Goal: Task Accomplishment & Management: Use online tool/utility

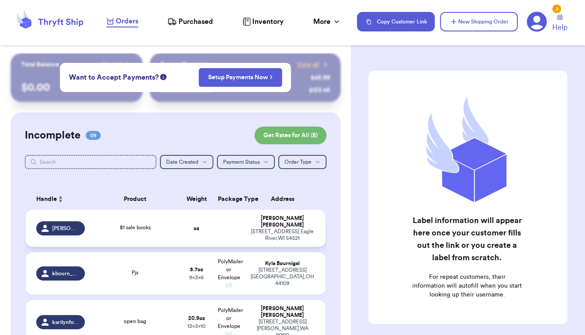
click at [179, 225] on td "$1 sale books" at bounding box center [135, 228] width 90 height 37
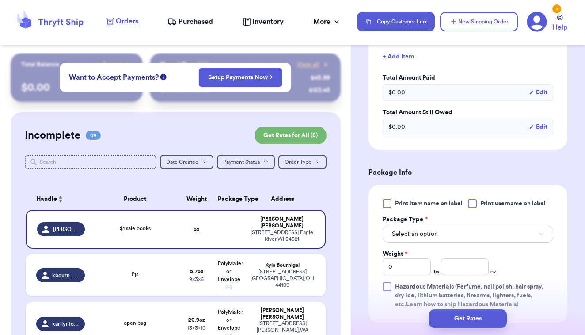
scroll to position [308, 0]
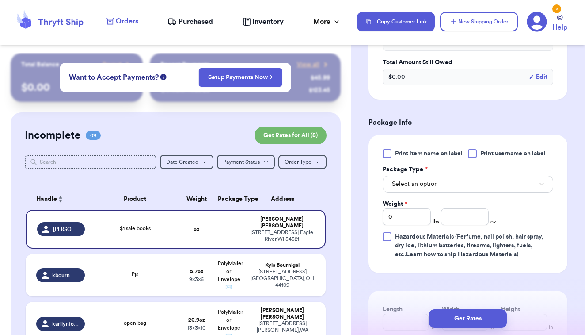
click at [389, 154] on div at bounding box center [387, 153] width 9 height 9
click at [0, 0] on input "Print item name on label" at bounding box center [0, 0] width 0 height 0
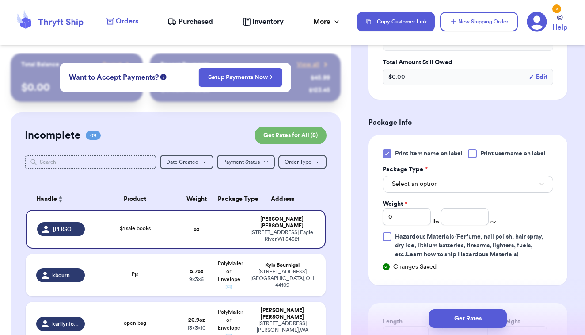
click at [405, 179] on button "Select an option" at bounding box center [468, 184] width 171 height 17
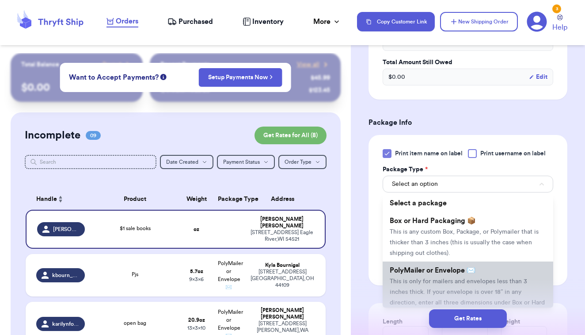
click at [397, 269] on span "PolyMailer or Envelope ✉️" at bounding box center [433, 270] width 86 height 7
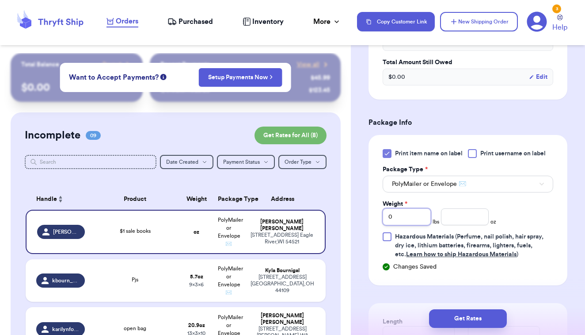
click at [419, 224] on input "0" at bounding box center [407, 216] width 48 height 17
type input "02"
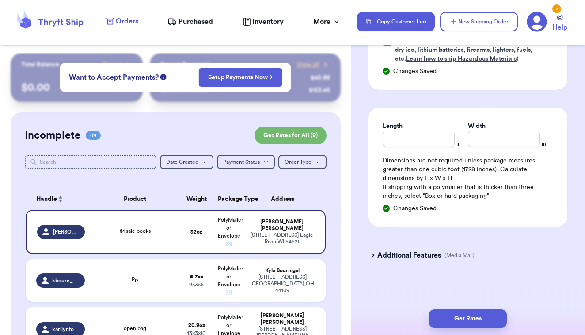
scroll to position [505, 0]
type input "6.1"
click at [431, 152] on div "Length in Width in Dimensions are not required unless package measures greater …" at bounding box center [468, 166] width 199 height 119
click at [431, 146] on input "Length" at bounding box center [419, 138] width 72 height 17
type input "10"
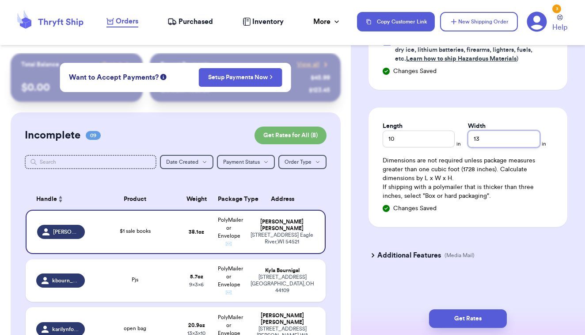
type input "13"
click at [374, 249] on div "Additional Features (Media Mail)" at bounding box center [462, 254] width 199 height 21
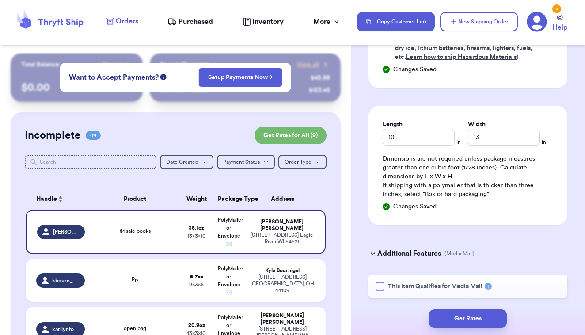
click at [387, 288] on label "This Item Qualifies for Media Mail" at bounding box center [429, 286] width 107 height 9
click at [0, 0] on input "This Item Qualifies for Media Mail" at bounding box center [0, 0] width 0 height 0
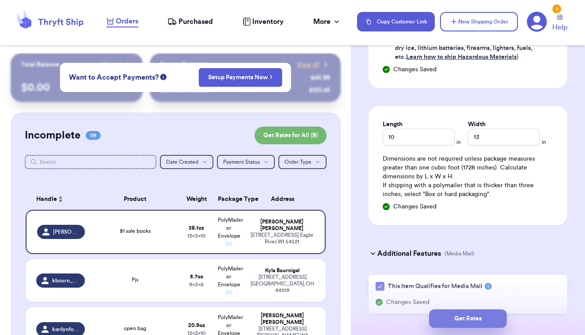
click at [451, 317] on button "Get Rates" at bounding box center [468, 318] width 78 height 19
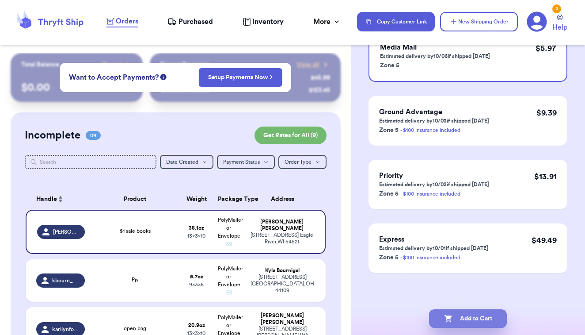
scroll to position [0, 0]
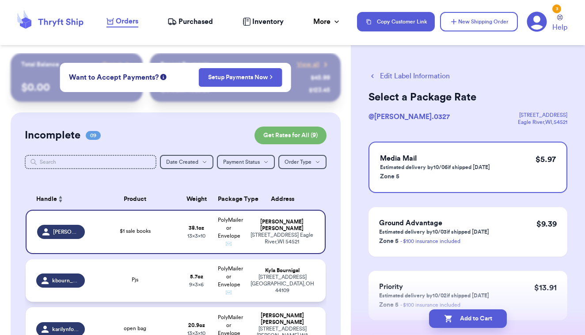
click at [166, 295] on td "Pjs" at bounding box center [135, 280] width 90 height 42
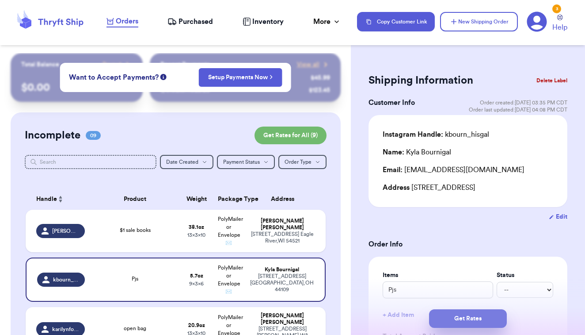
click at [445, 314] on button "Get Rates" at bounding box center [468, 318] width 78 height 19
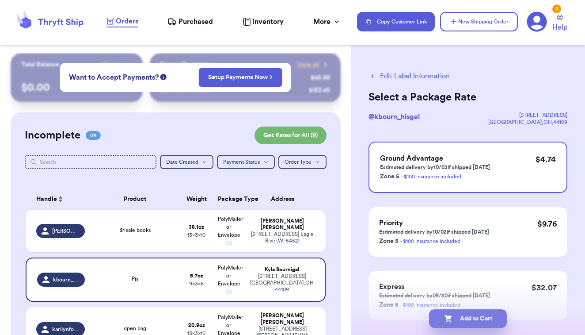
click at [444, 315] on icon "button" at bounding box center [448, 318] width 9 height 9
checkbox input "true"
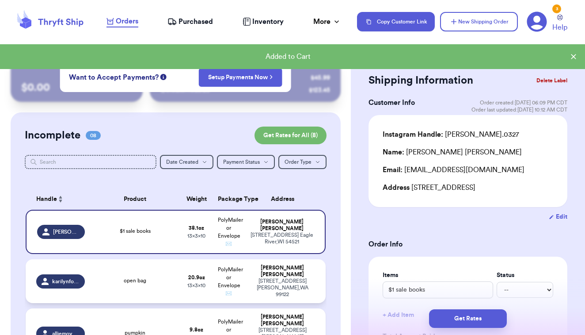
click at [172, 279] on td "open bag" at bounding box center [135, 281] width 90 height 44
type input "open bag"
type input "1"
type input "4.899999999999999"
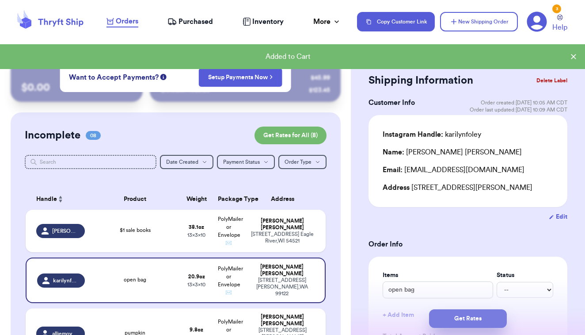
click at [450, 322] on button "Get Rates" at bounding box center [468, 318] width 78 height 19
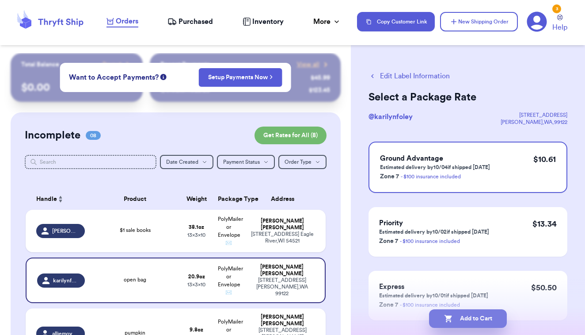
click at [441, 315] on button "Add to Cart" at bounding box center [468, 318] width 78 height 19
checkbox input "true"
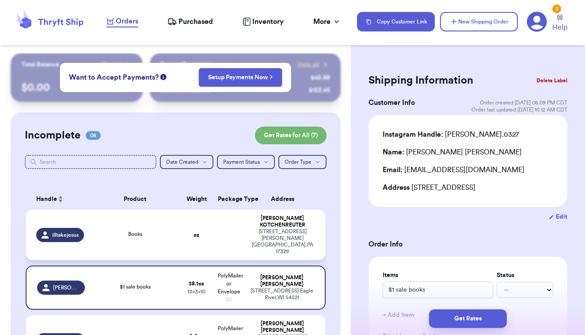
click at [271, 233] on div "[STREET_ADDRESS][PERSON_NAME]" at bounding box center [282, 241] width 65 height 27
type input "Books"
type input "0"
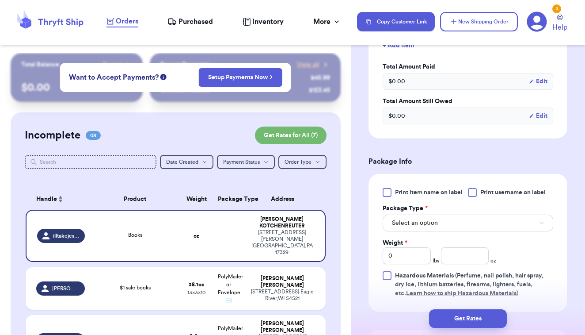
scroll to position [271, 0]
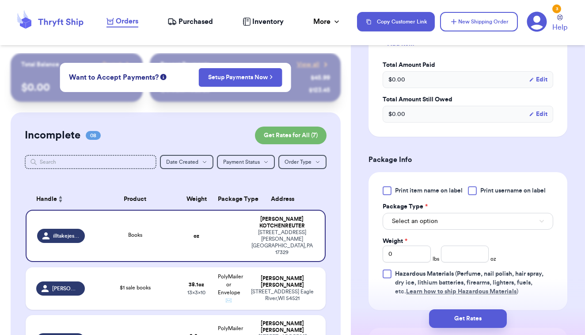
click at [386, 188] on div at bounding box center [387, 190] width 9 height 9
click at [0, 0] on input "Print item name on label" at bounding box center [0, 0] width 0 height 0
click at [396, 221] on span "Select an option" at bounding box center [415, 221] width 46 height 9
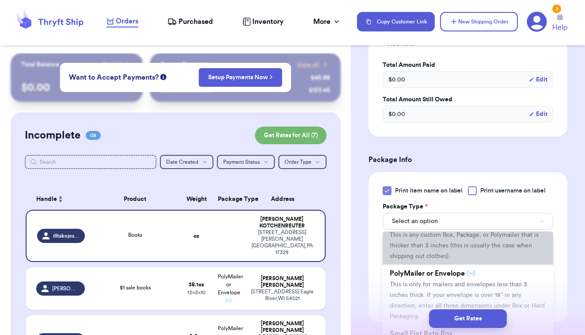
scroll to position [38, 0]
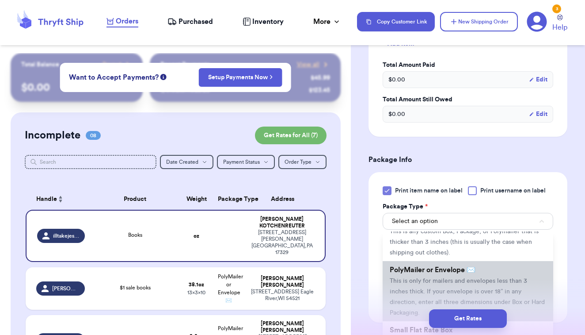
click at [420, 280] on span "This is only for mailers and envelopes less than 3 inches thick. If your envelo…" at bounding box center [467, 297] width 155 height 38
